Goal: Task Accomplishment & Management: Use online tool/utility

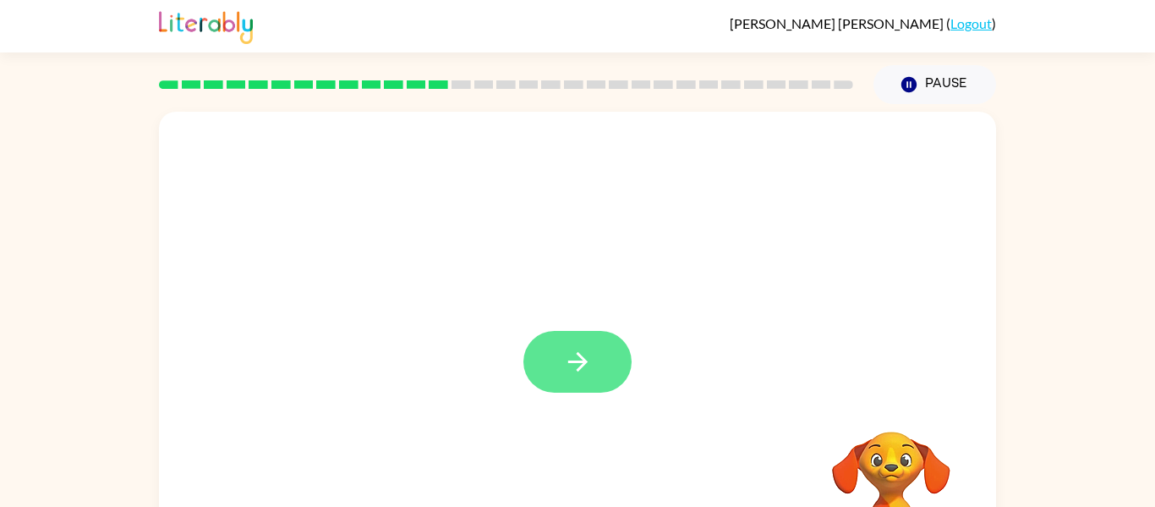
click at [579, 354] on icon "button" at bounding box center [578, 362] width 30 height 30
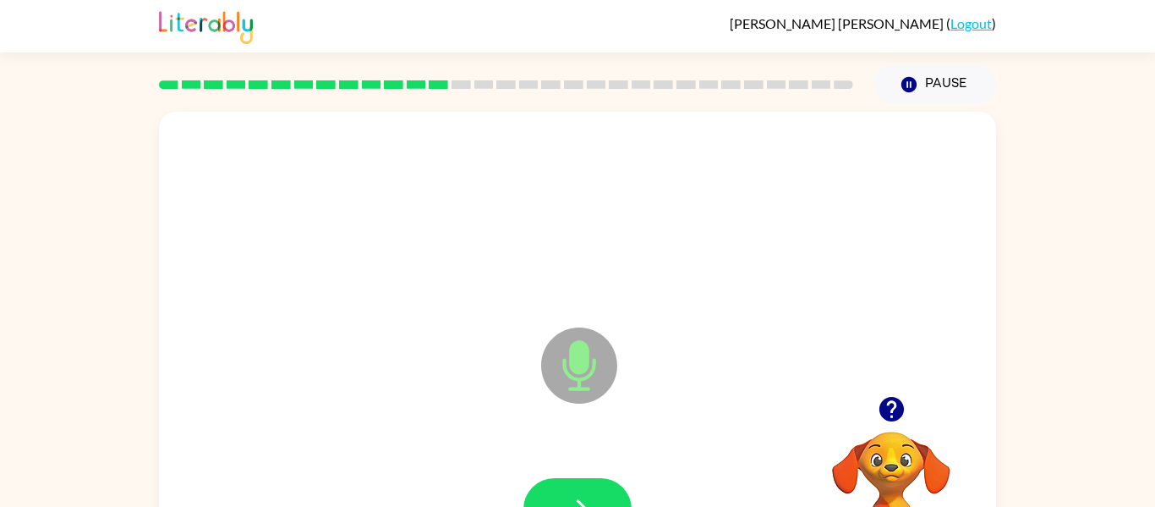
click at [579, 354] on icon "Microphone The Microphone is here when it is your turn to talk" at bounding box center [664, 386] width 254 height 127
click at [582, 499] on icon "button" at bounding box center [578, 509] width 30 height 30
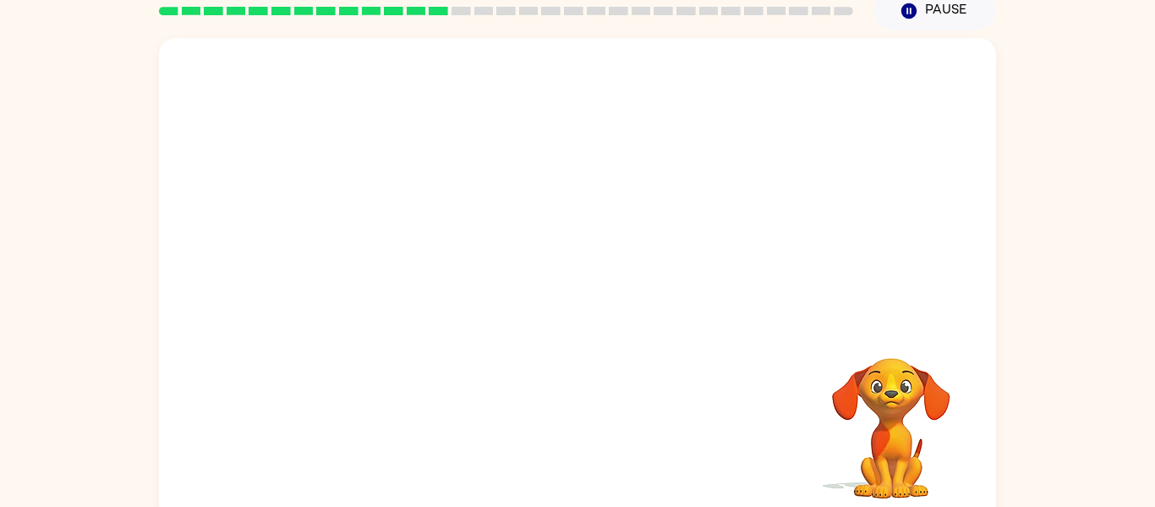
scroll to position [68, 0]
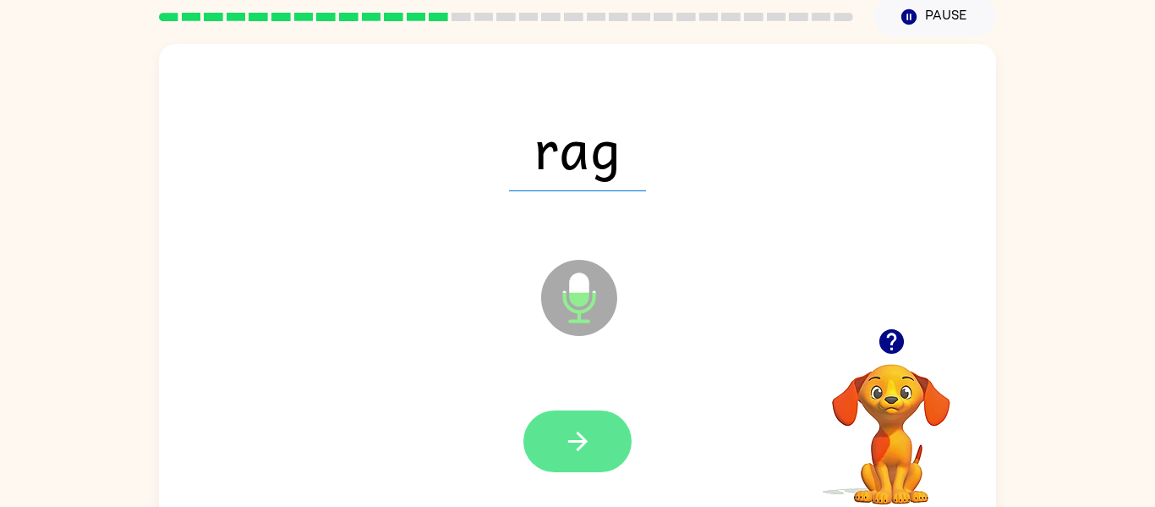
click at [595, 456] on button "button" at bounding box center [578, 441] width 108 height 62
click at [595, 457] on button "button" at bounding box center [578, 441] width 108 height 62
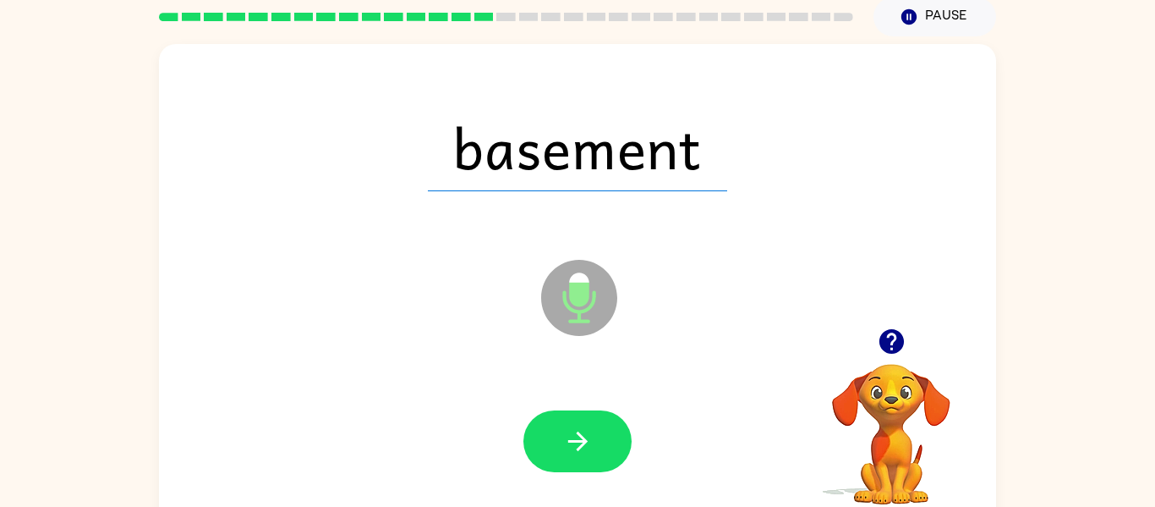
click at [595, 457] on button "button" at bounding box center [578, 441] width 108 height 62
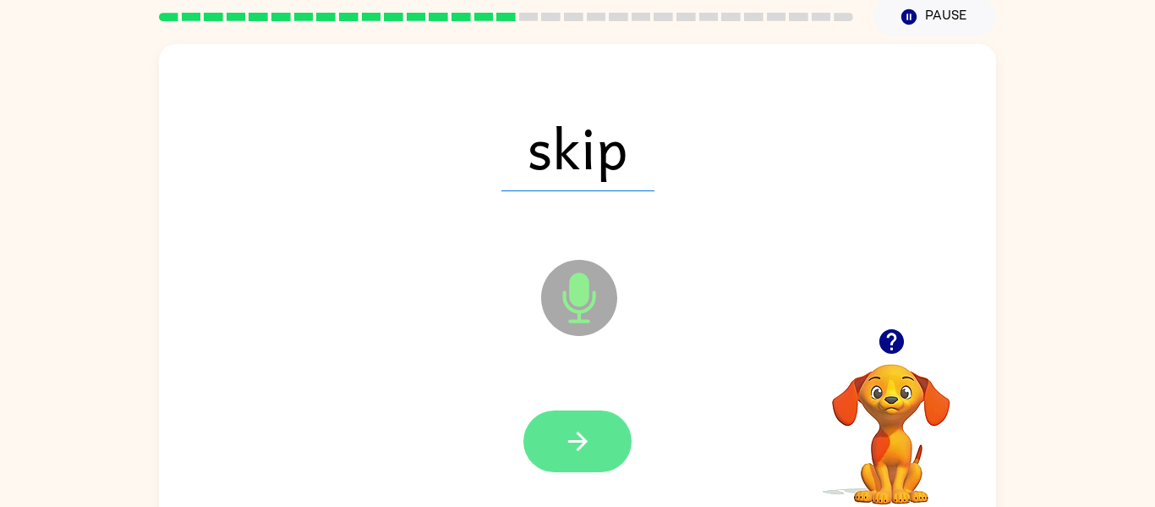
click at [585, 440] on icon "button" at bounding box center [577, 440] width 19 height 19
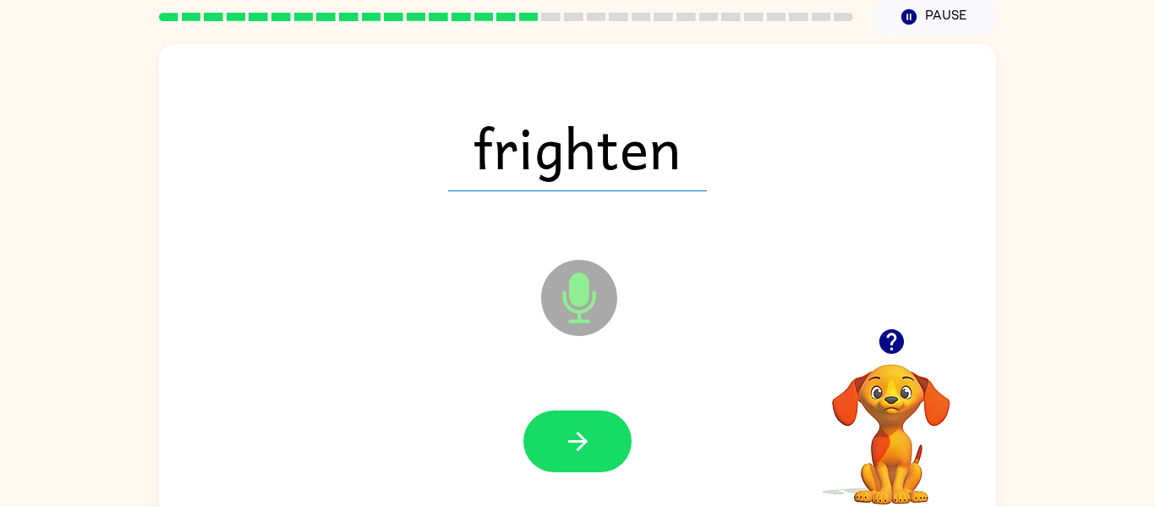
click at [585, 440] on icon "button" at bounding box center [577, 440] width 19 height 19
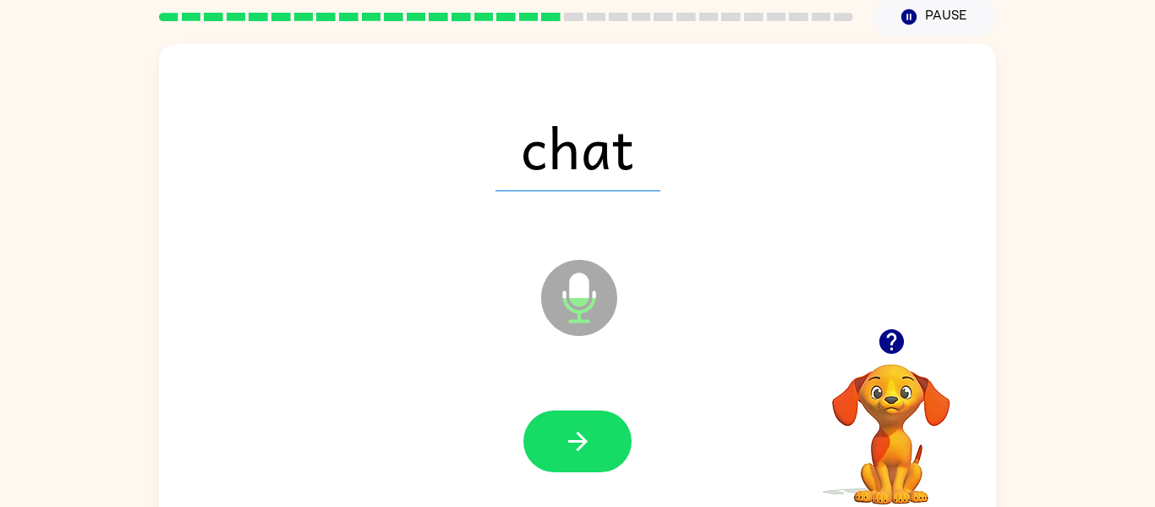
click at [585, 440] on icon "button" at bounding box center [577, 440] width 19 height 19
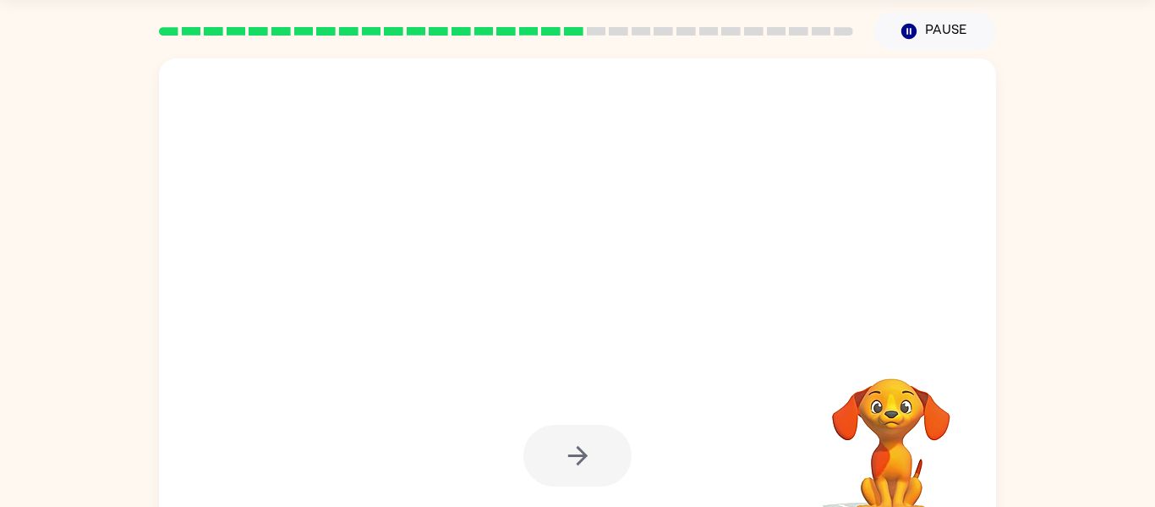
scroll to position [52, 0]
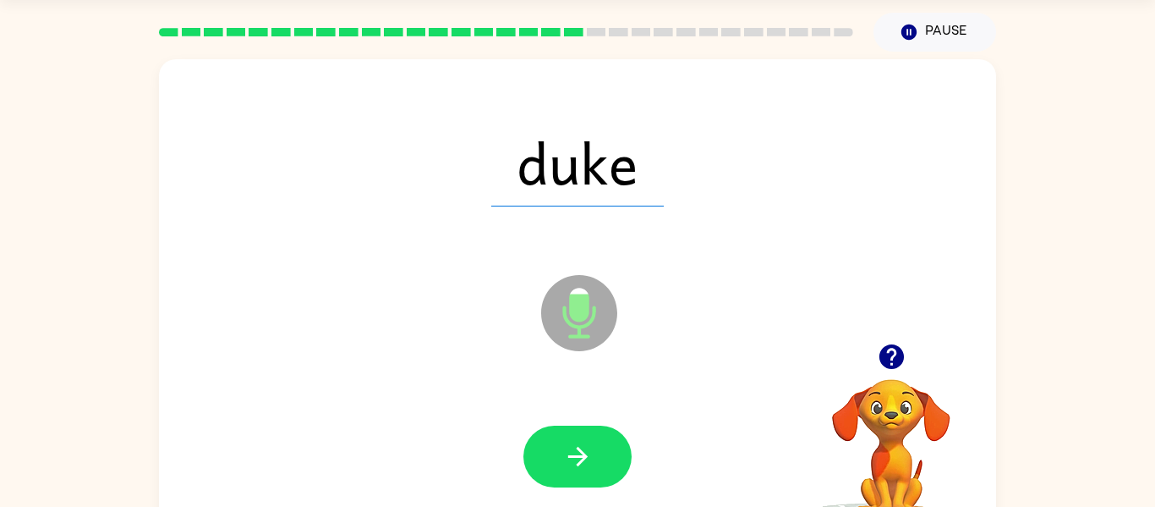
click at [585, 440] on button "button" at bounding box center [578, 456] width 108 height 62
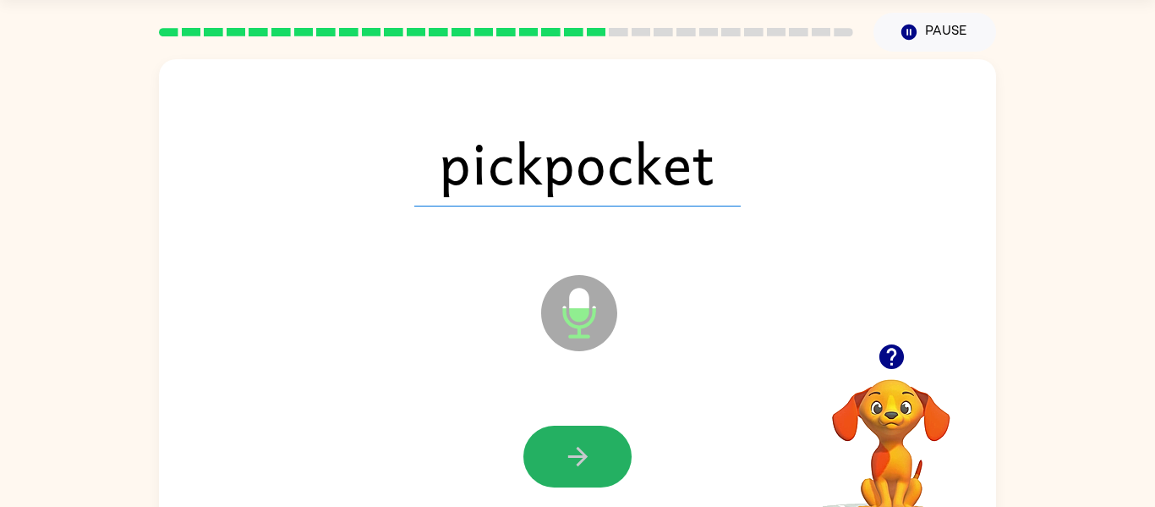
click at [585, 440] on button "button" at bounding box center [578, 456] width 108 height 62
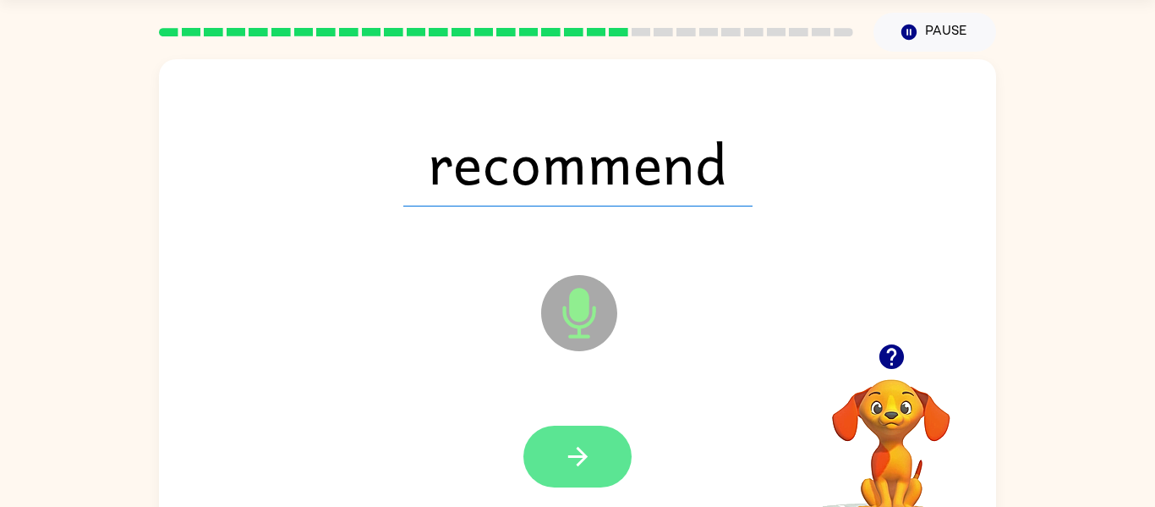
click at [586, 442] on icon "button" at bounding box center [578, 457] width 30 height 30
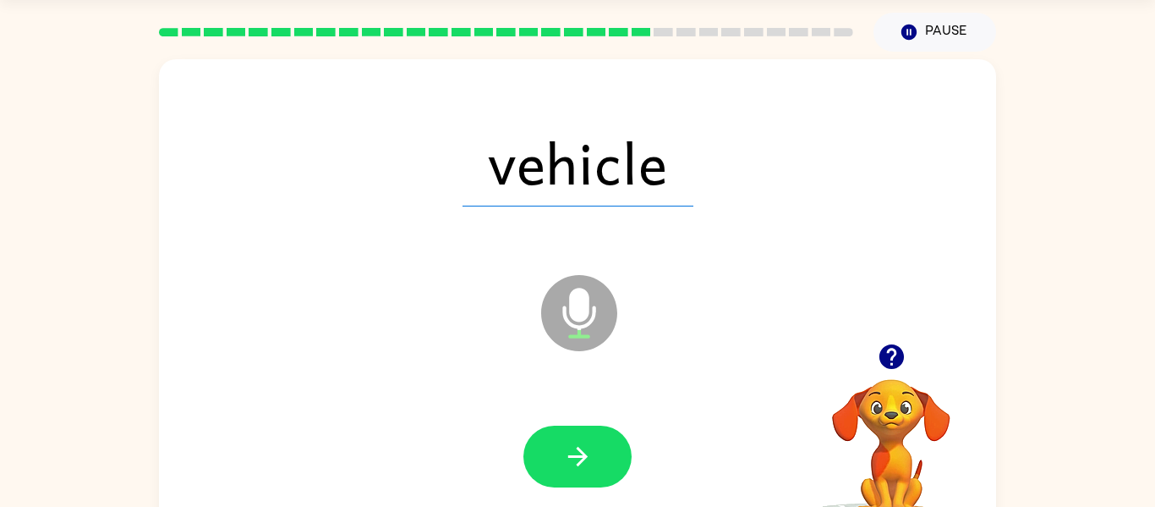
click at [586, 442] on icon "button" at bounding box center [578, 457] width 30 height 30
click at [586, 441] on div at bounding box center [578, 456] width 108 height 62
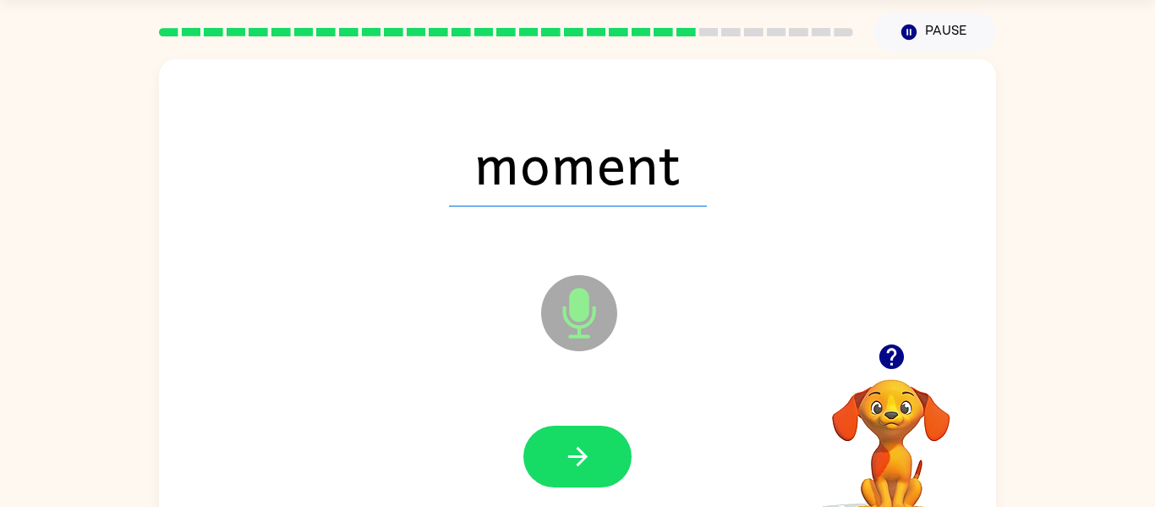
click at [586, 442] on icon "button" at bounding box center [578, 457] width 30 height 30
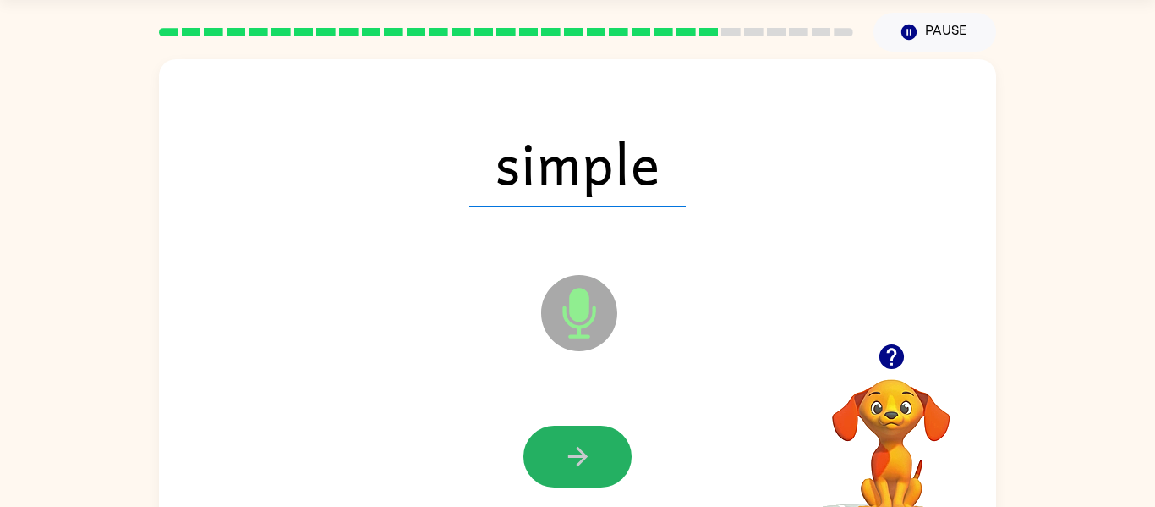
click at [586, 442] on icon "button" at bounding box center [578, 457] width 30 height 30
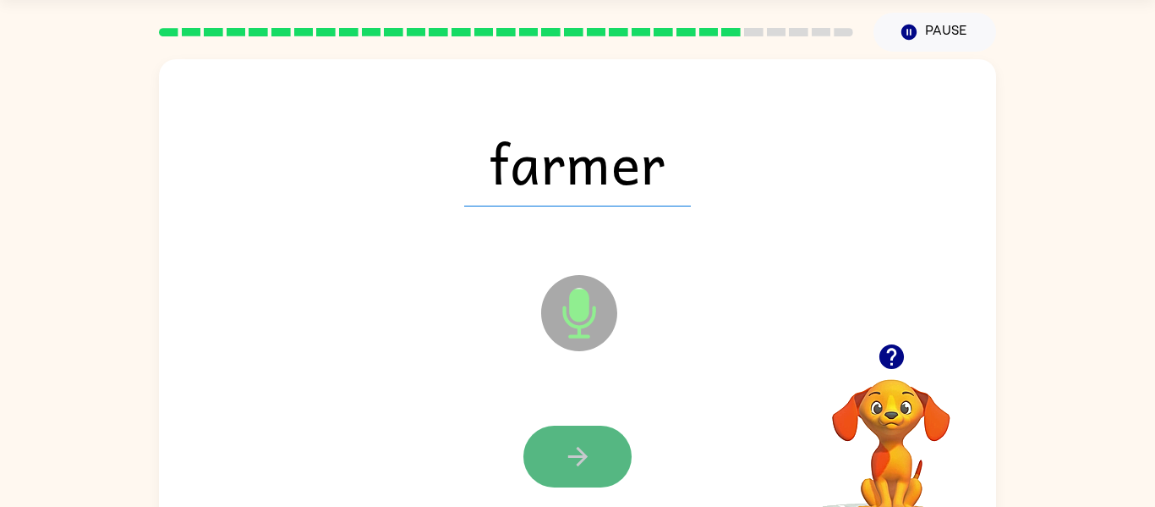
click at [586, 442] on icon "button" at bounding box center [578, 457] width 30 height 30
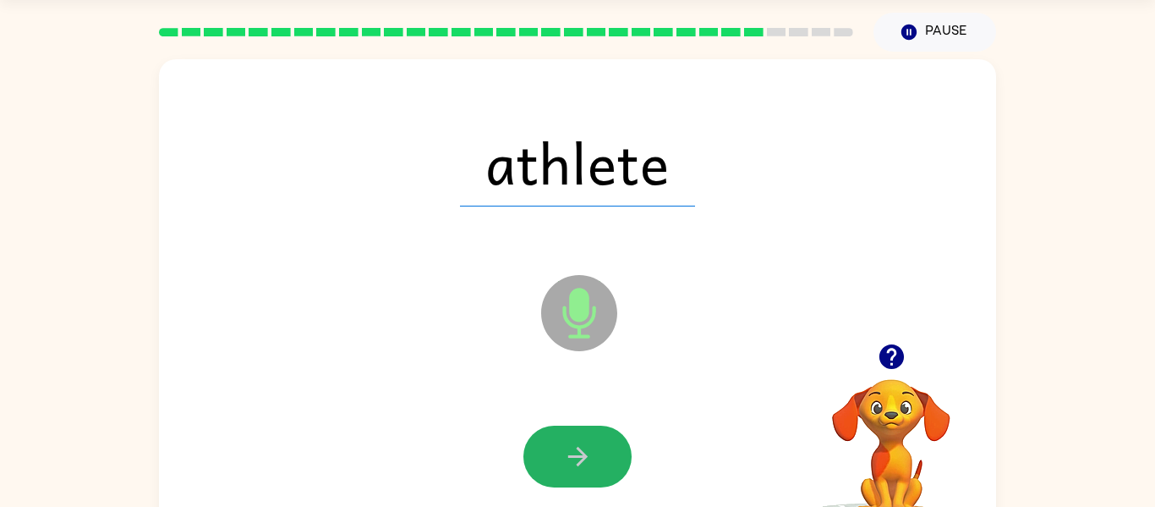
click at [586, 442] on icon "button" at bounding box center [578, 457] width 30 height 30
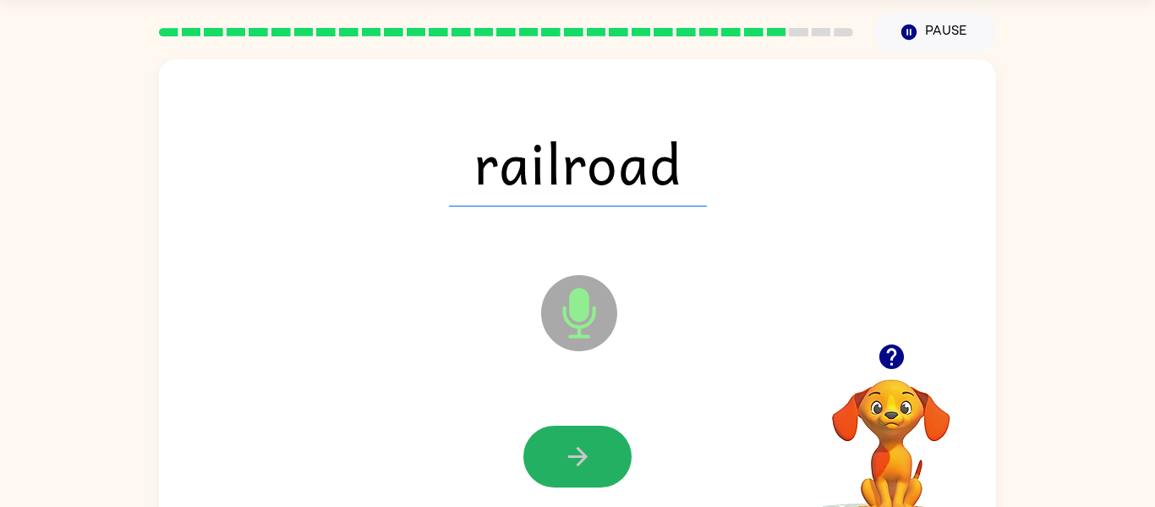
click at [586, 442] on icon "button" at bounding box center [578, 457] width 30 height 30
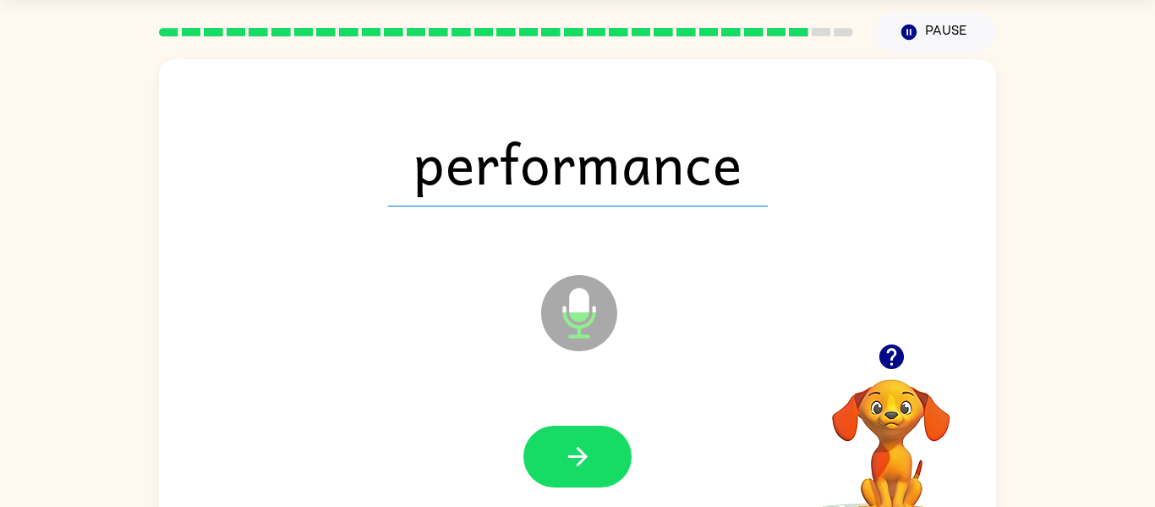
click at [437, 314] on div "performance Microphone The Microphone is here when it is your turn to talk" at bounding box center [577, 300] width 837 height 483
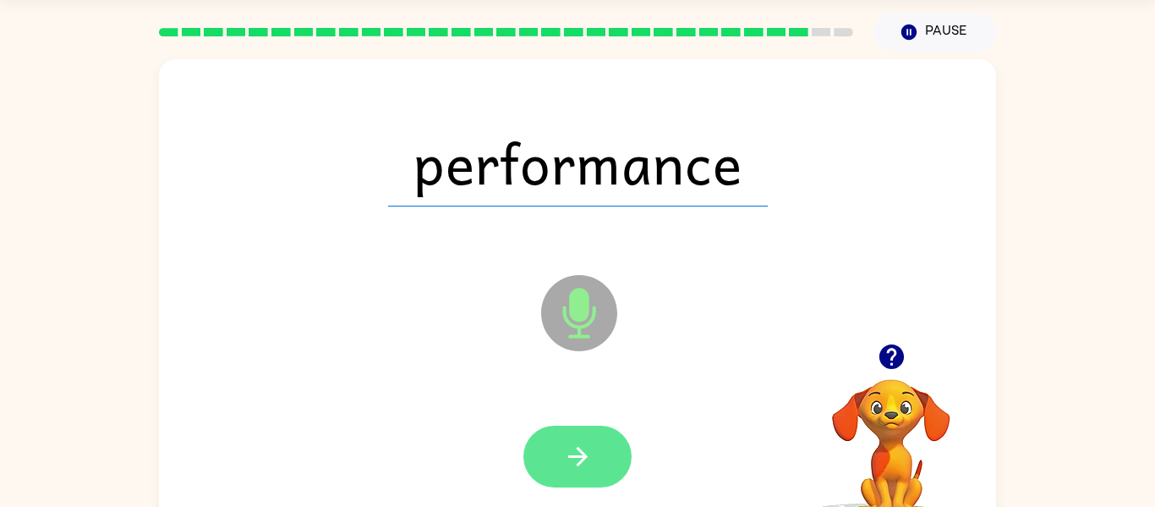
click at [577, 456] on icon "button" at bounding box center [577, 456] width 19 height 19
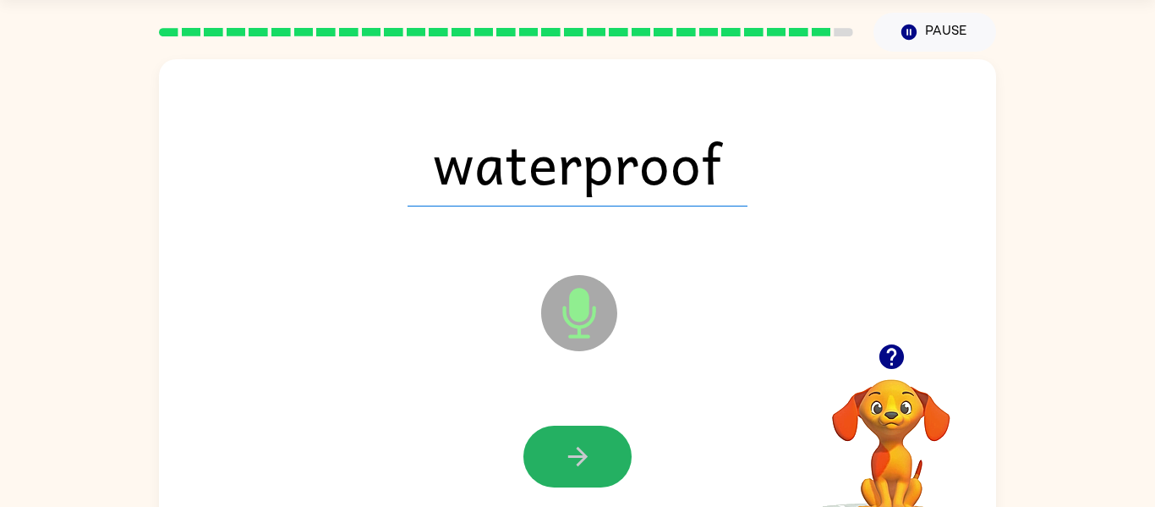
click at [577, 456] on icon "button" at bounding box center [577, 456] width 19 height 19
